Goal: Task Accomplishment & Management: Manage account settings

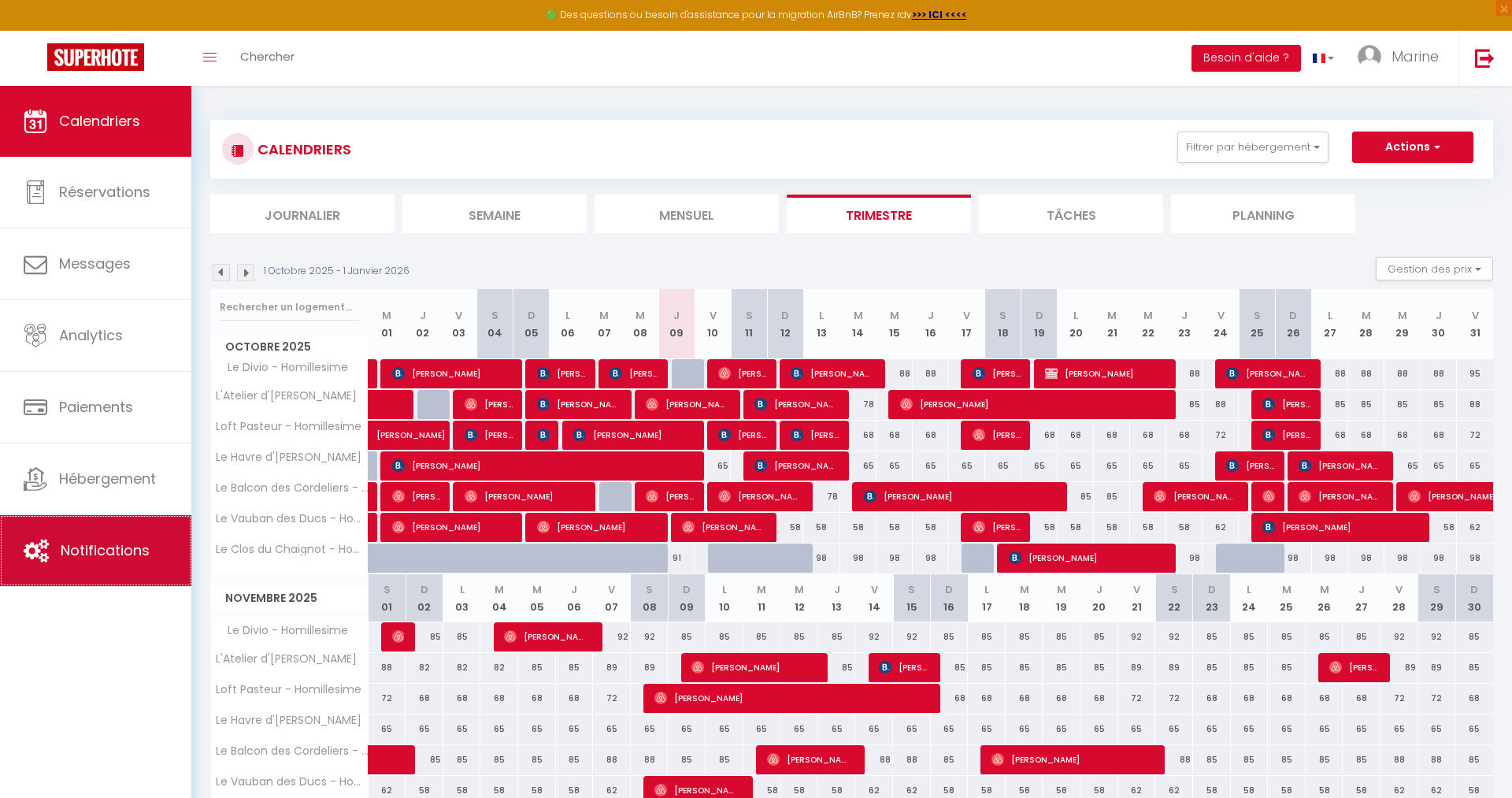
click at [88, 540] on link "Notifications" at bounding box center [96, 550] width 192 height 70
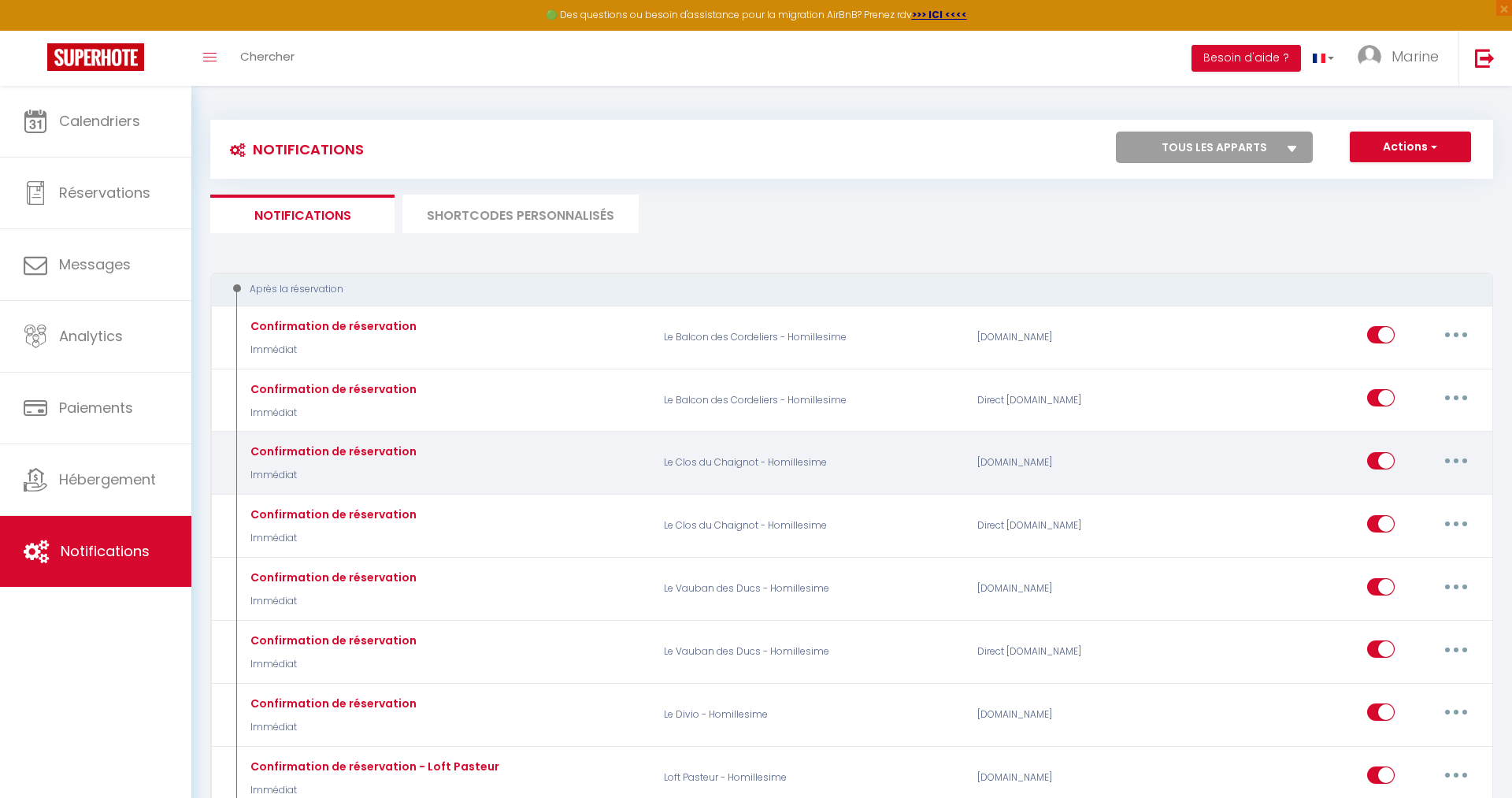
select select
checkbox input "false"
select select
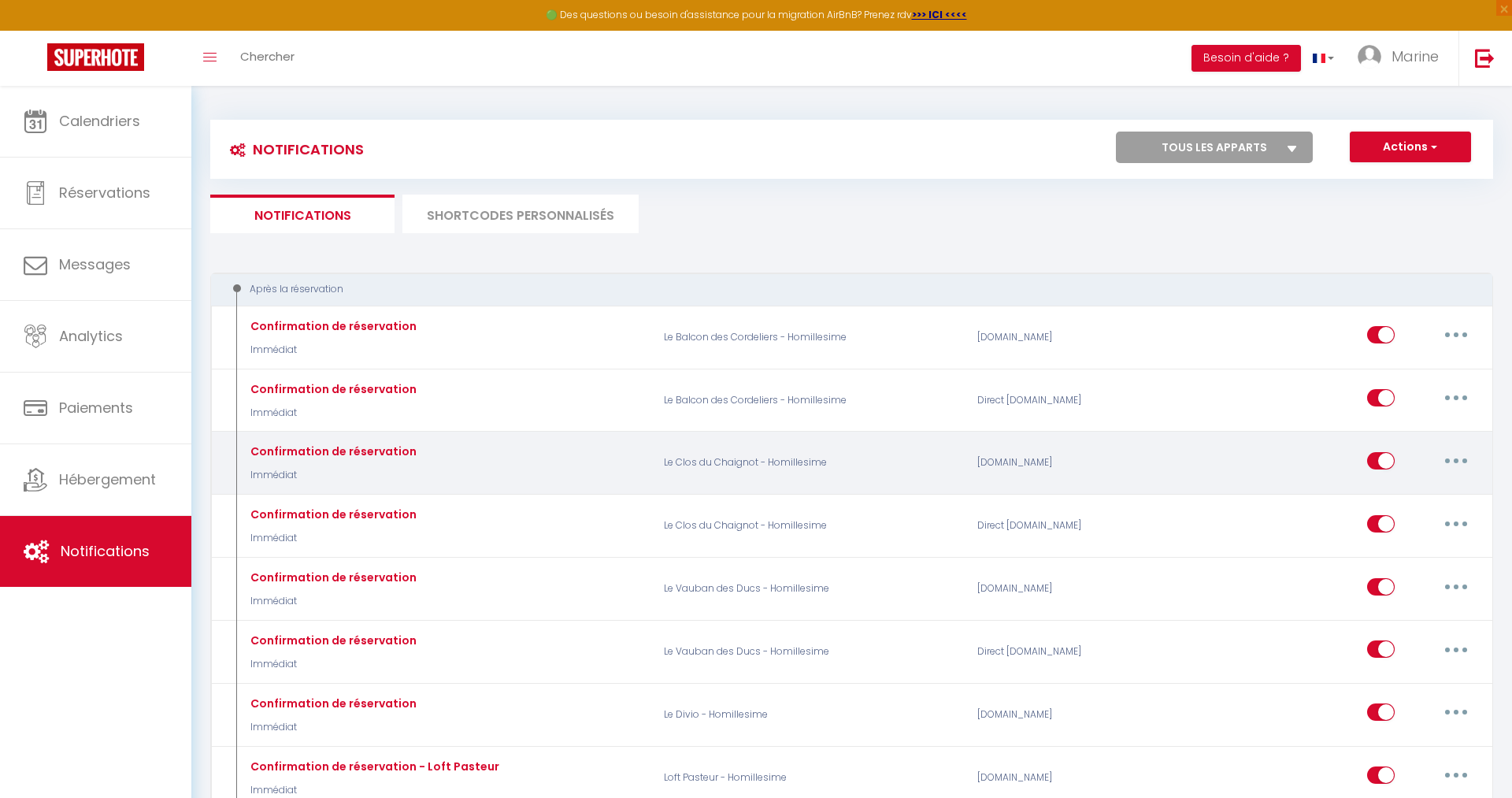
checkbox input "false"
click at [1463, 461] on button "button" at bounding box center [1456, 461] width 44 height 25
click at [1414, 490] on link "Editer" at bounding box center [1415, 496] width 117 height 26
type input "Confirmation de réservation"
select select "Immédiat"
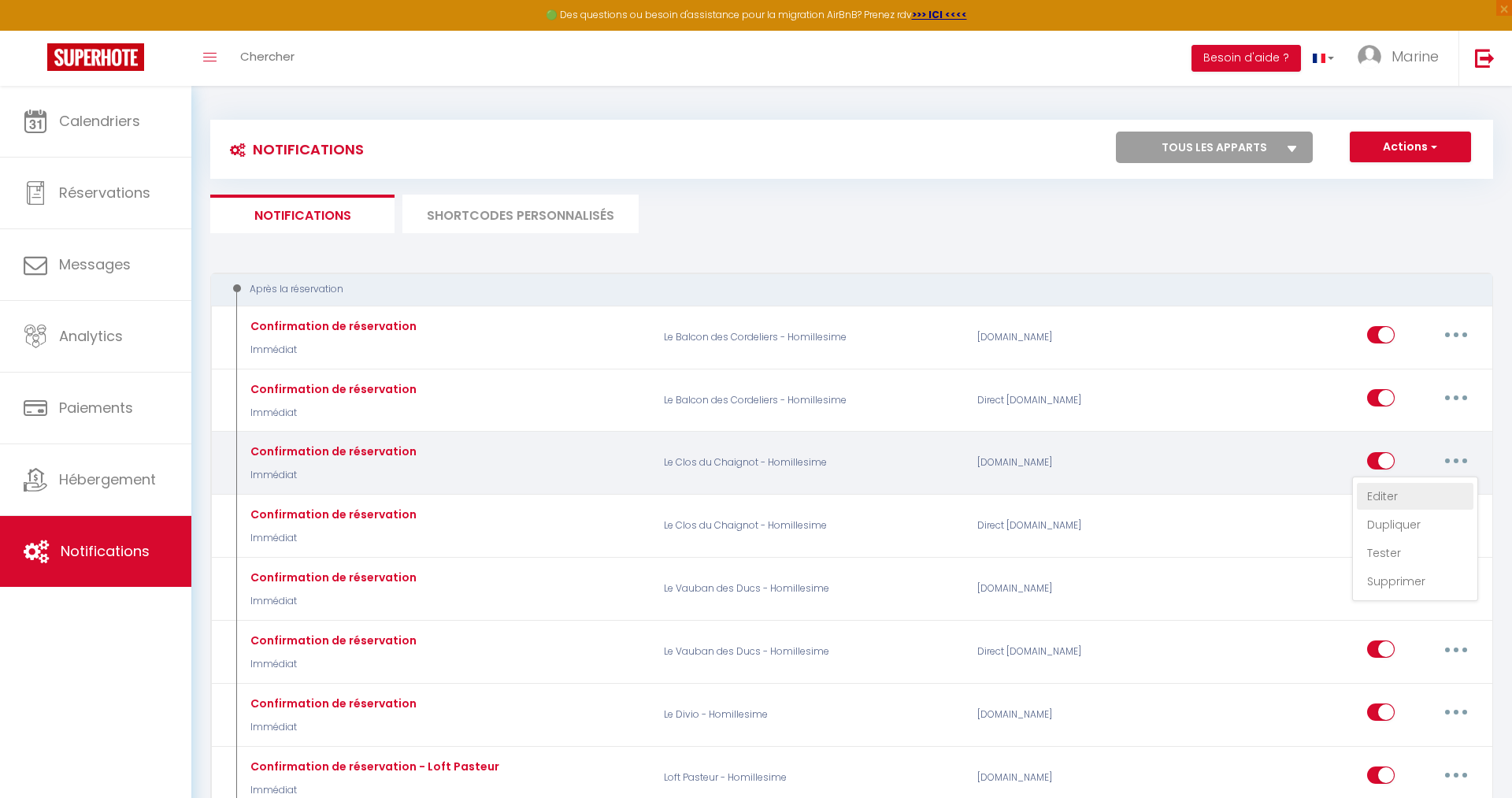
select select "if_booking_is_paid"
checkbox input "true"
checkbox input "false"
radio input "true"
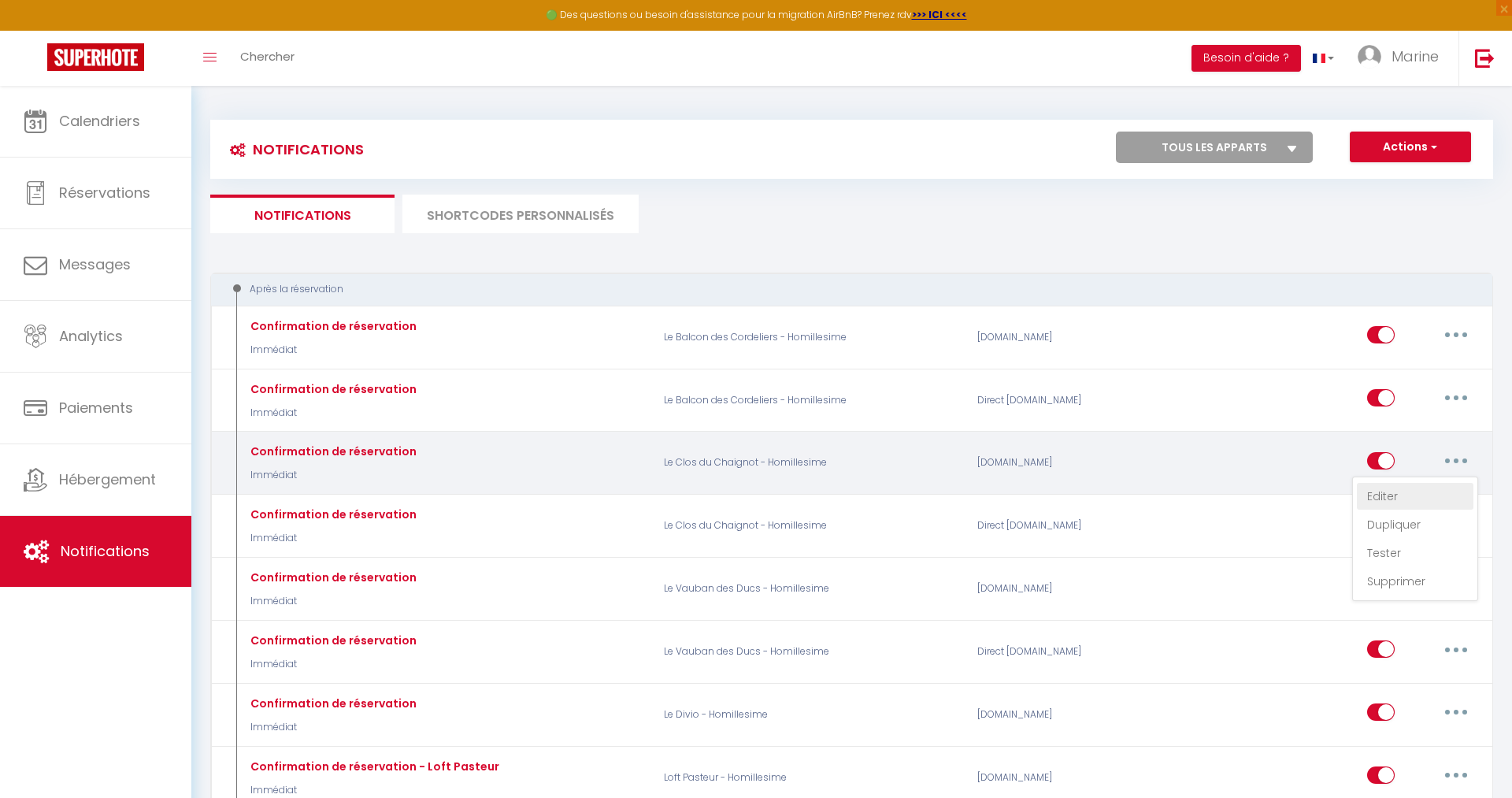
type input "Merci [GUEST:FIRST_NAME] ! Votre réservation à l'appartement [RENTAL:NAME] est …"
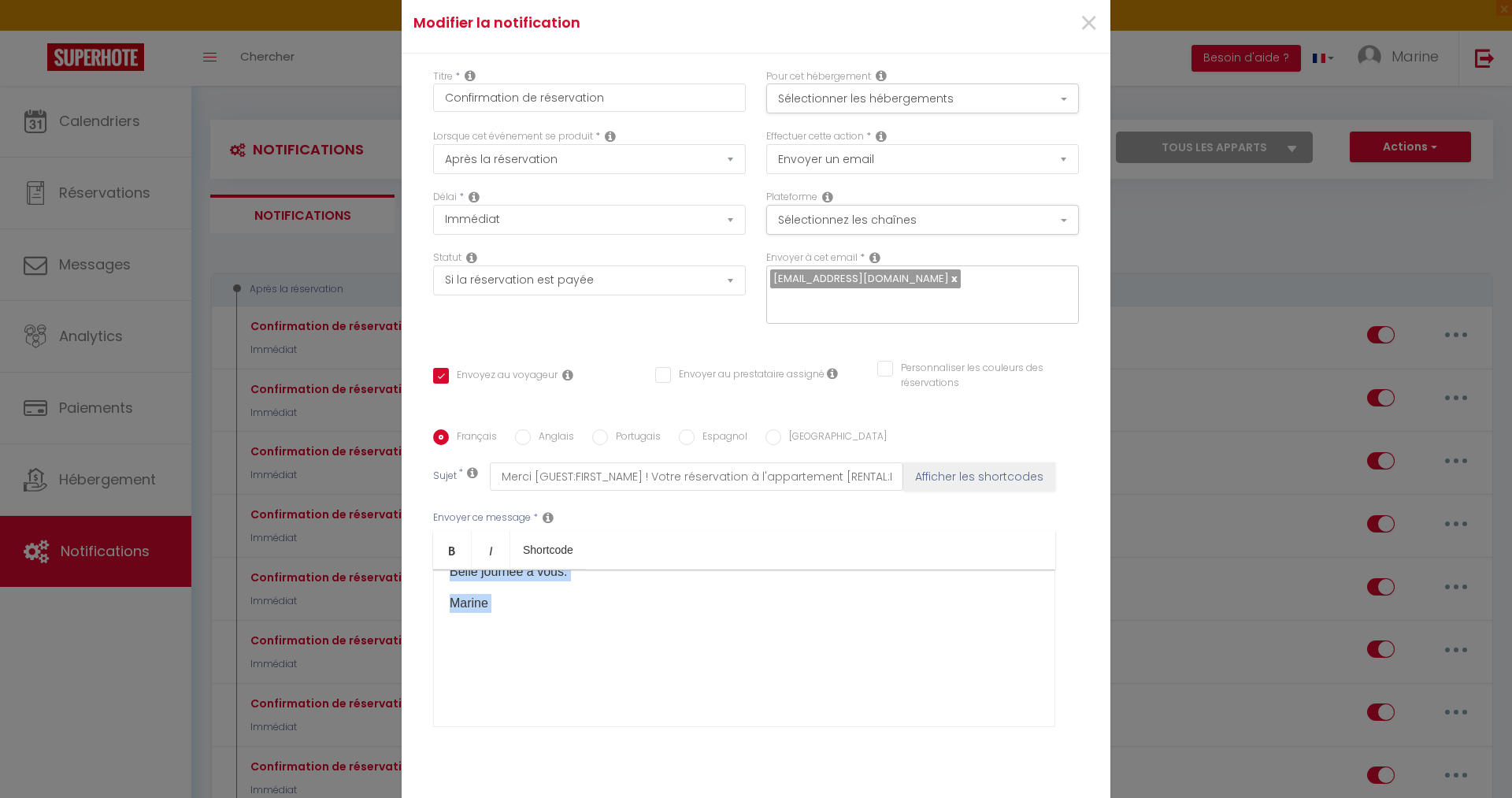
scroll to position [100, 0]
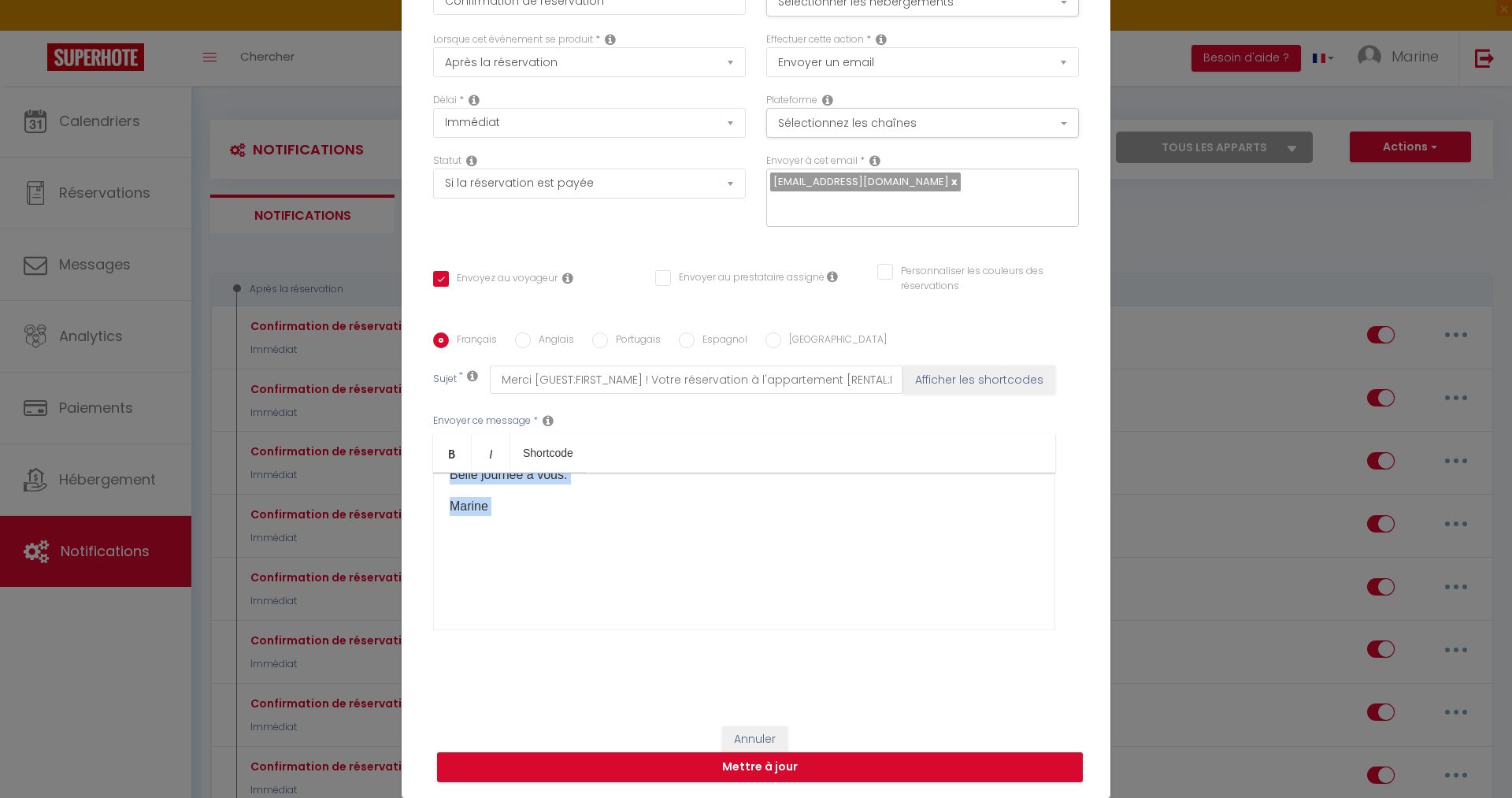
drag, startPoint x: 447, startPoint y: 593, endPoint x: 717, endPoint y: 704, distance: 291.9
click at [718, 631] on div "Bonjour [GUEST:FIRST_NAME]​, Je vous remercie pour votre réservation et serai r…" at bounding box center [744, 552] width 622 height 158
copy div "Loremip [DOLOR:SITAM_CONS]​, Ad elit seddoeiu temp incid utlaboreetd ma aliqu e…"
click at [762, 732] on button "Annuler" at bounding box center [756, 740] width 66 height 26
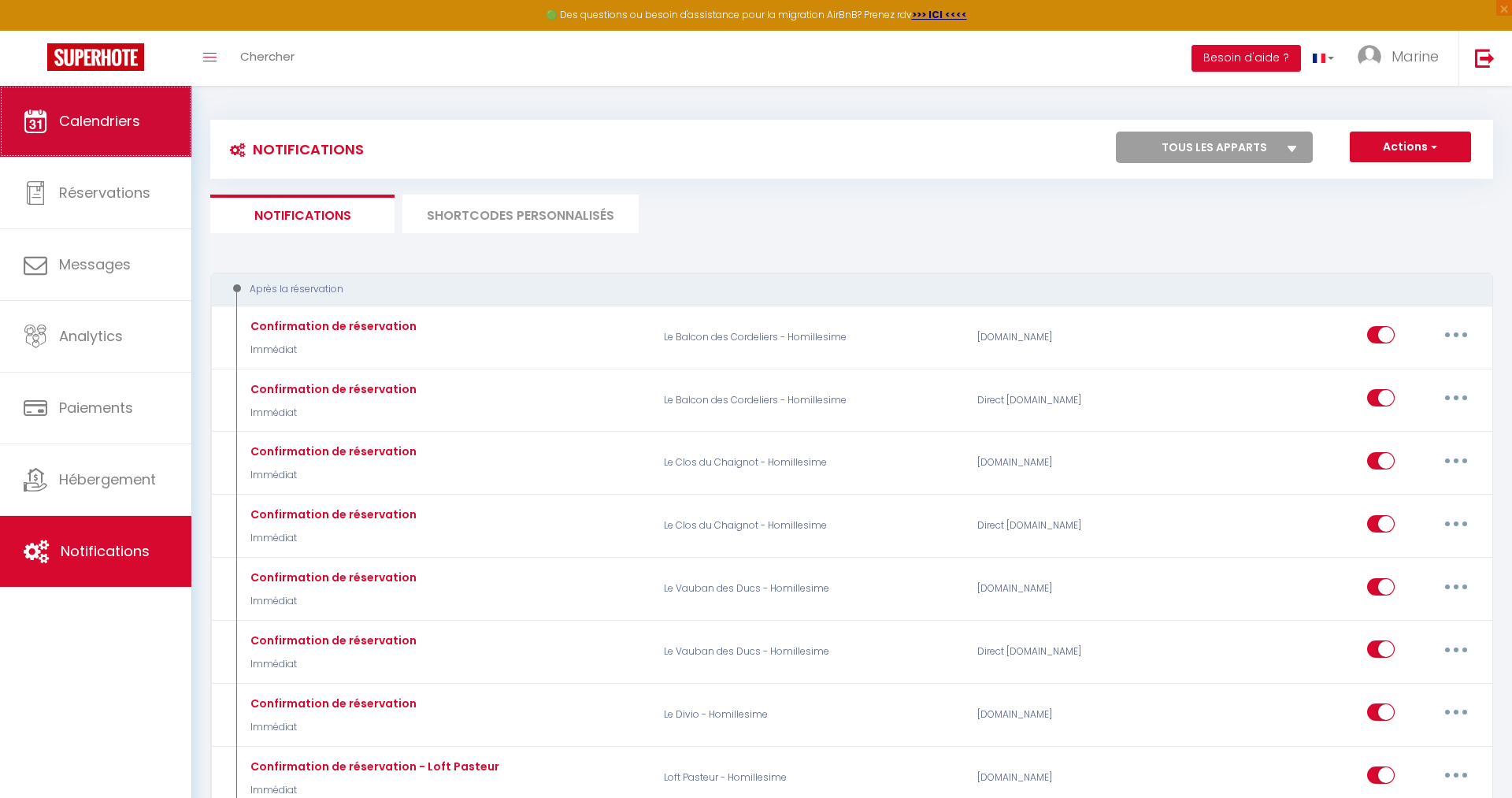
click at [93, 102] on link "Calendriers" at bounding box center [96, 120] width 192 height 70
